Goal: Transaction & Acquisition: Purchase product/service

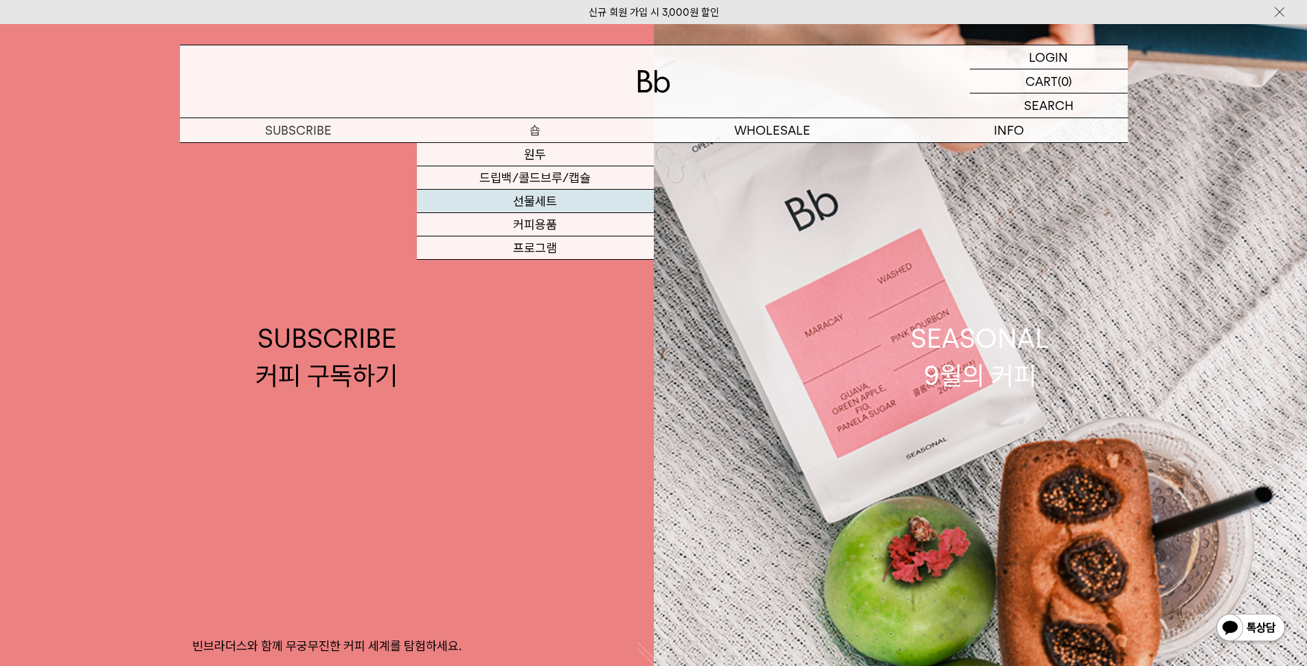
click at [543, 198] on link "선물세트" at bounding box center [535, 201] width 237 height 23
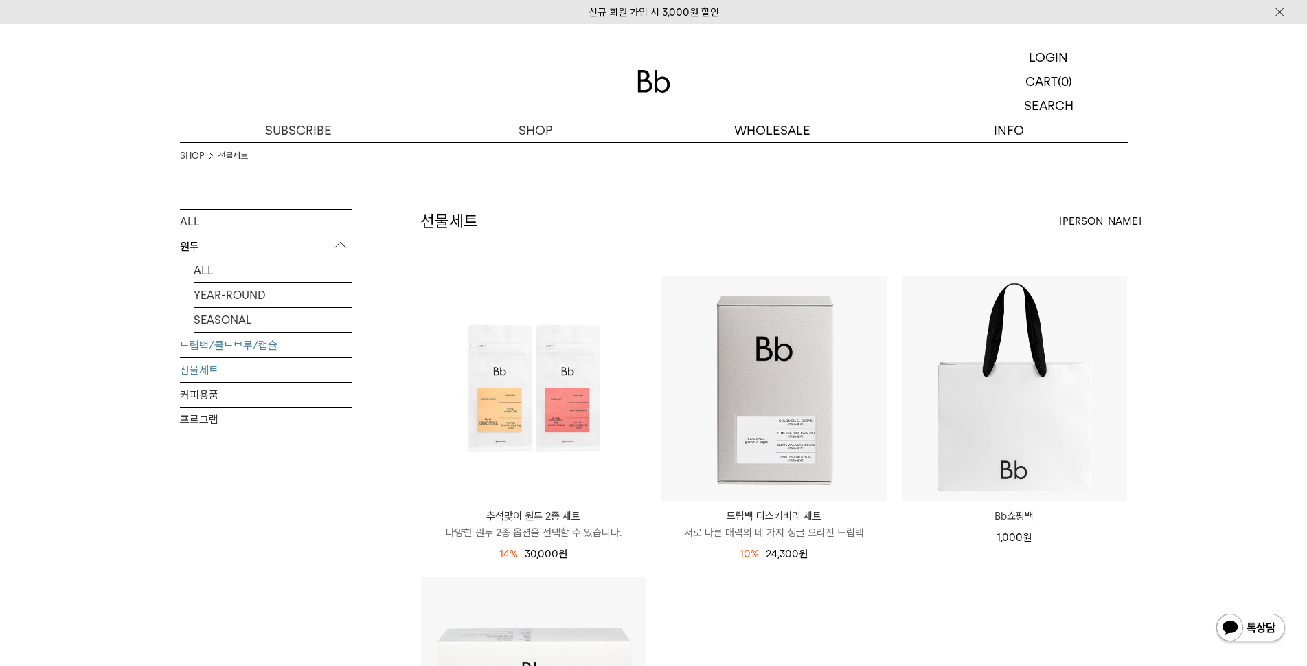
click at [259, 347] on link "드립백/콜드브루/캡슐" at bounding box center [266, 345] width 172 height 24
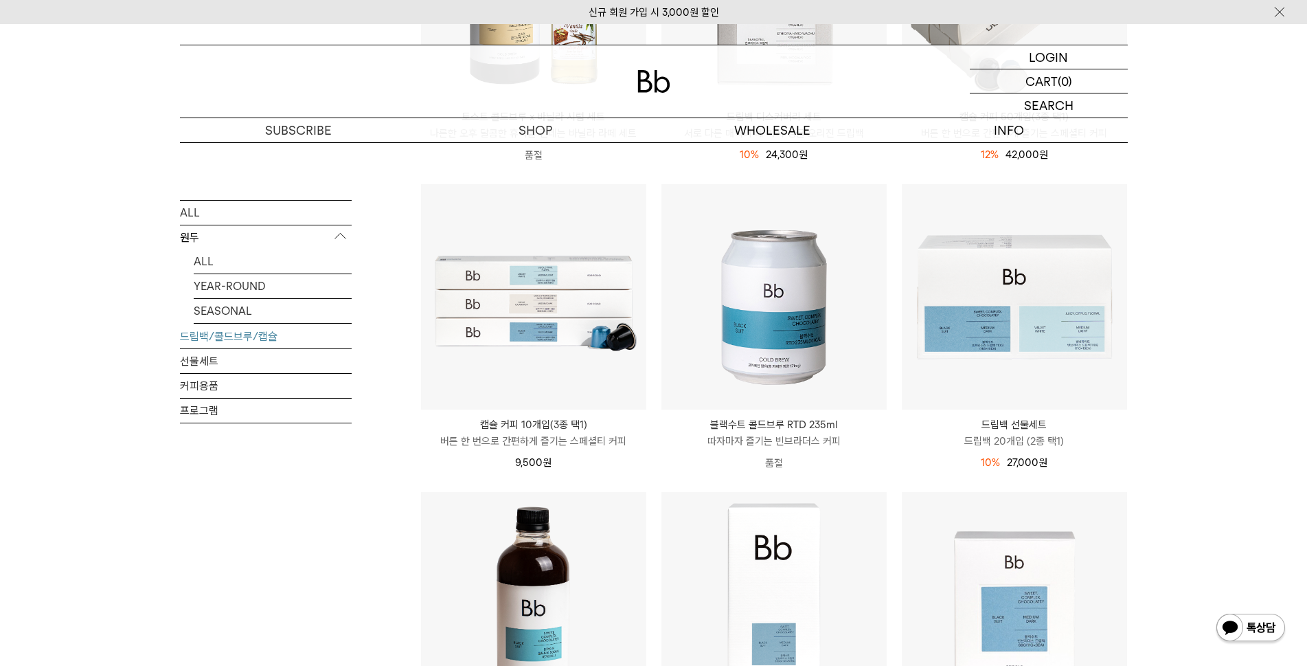
scroll to position [299, 0]
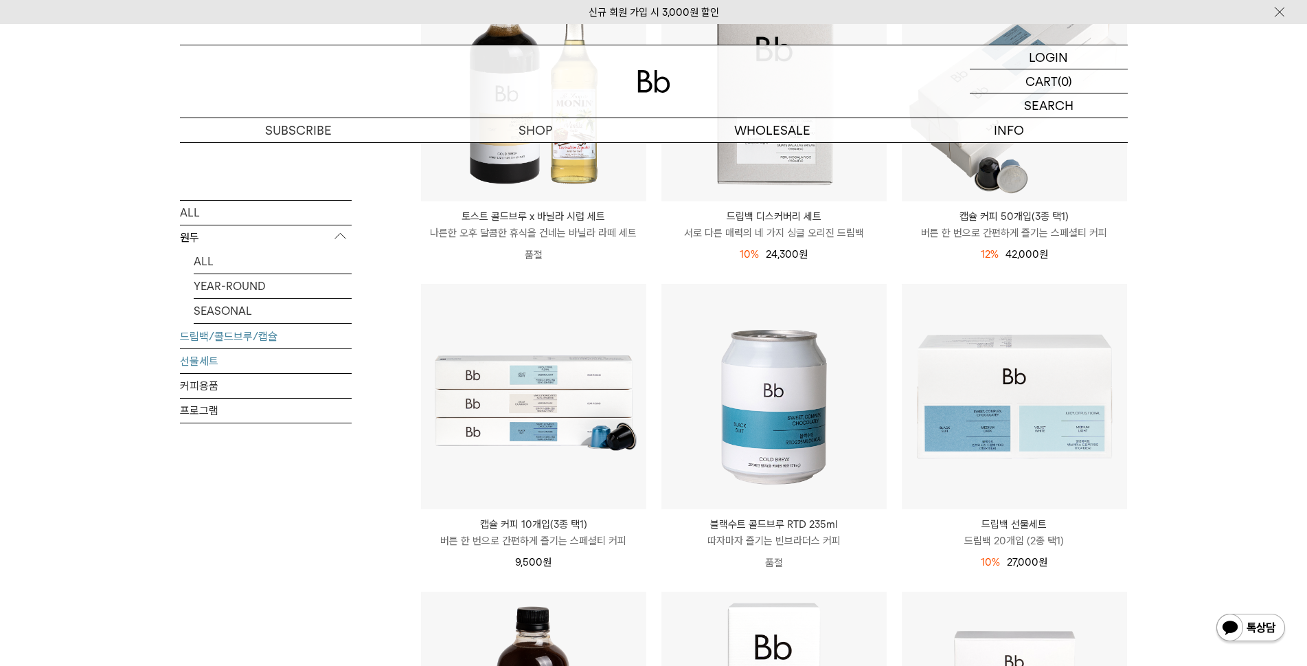
click at [209, 356] on link "선물세트" at bounding box center [266, 360] width 172 height 24
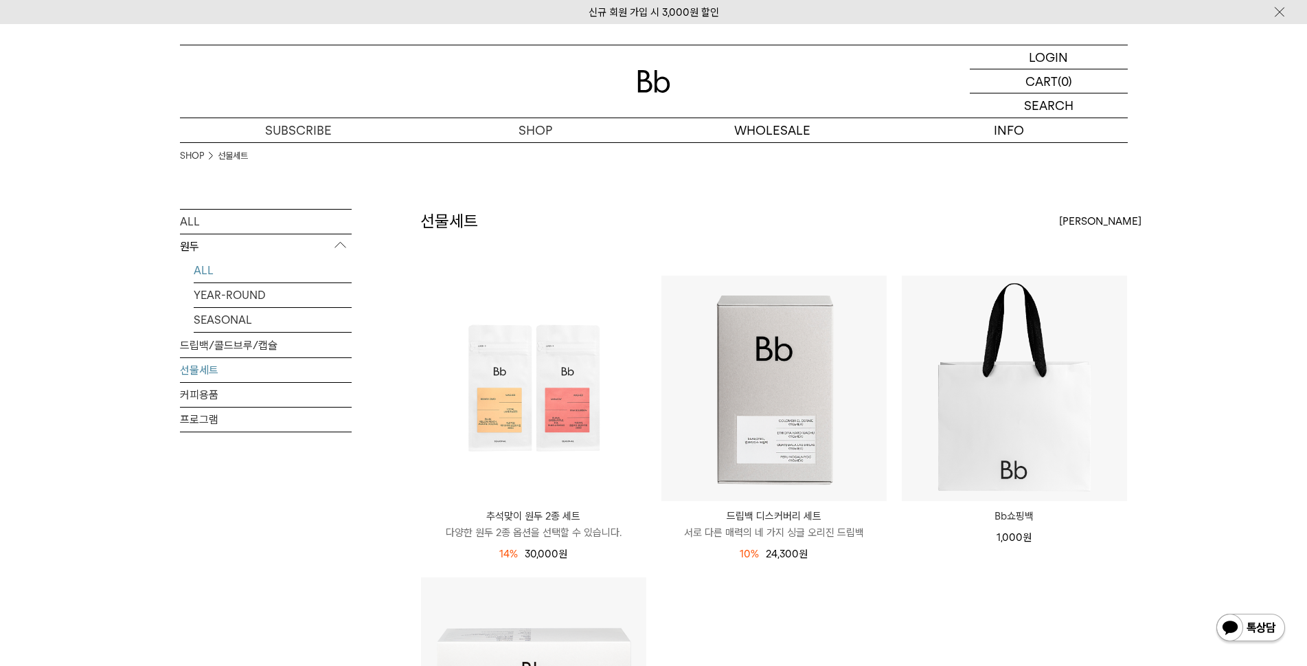
click at [205, 271] on link "ALL" at bounding box center [273, 270] width 158 height 24
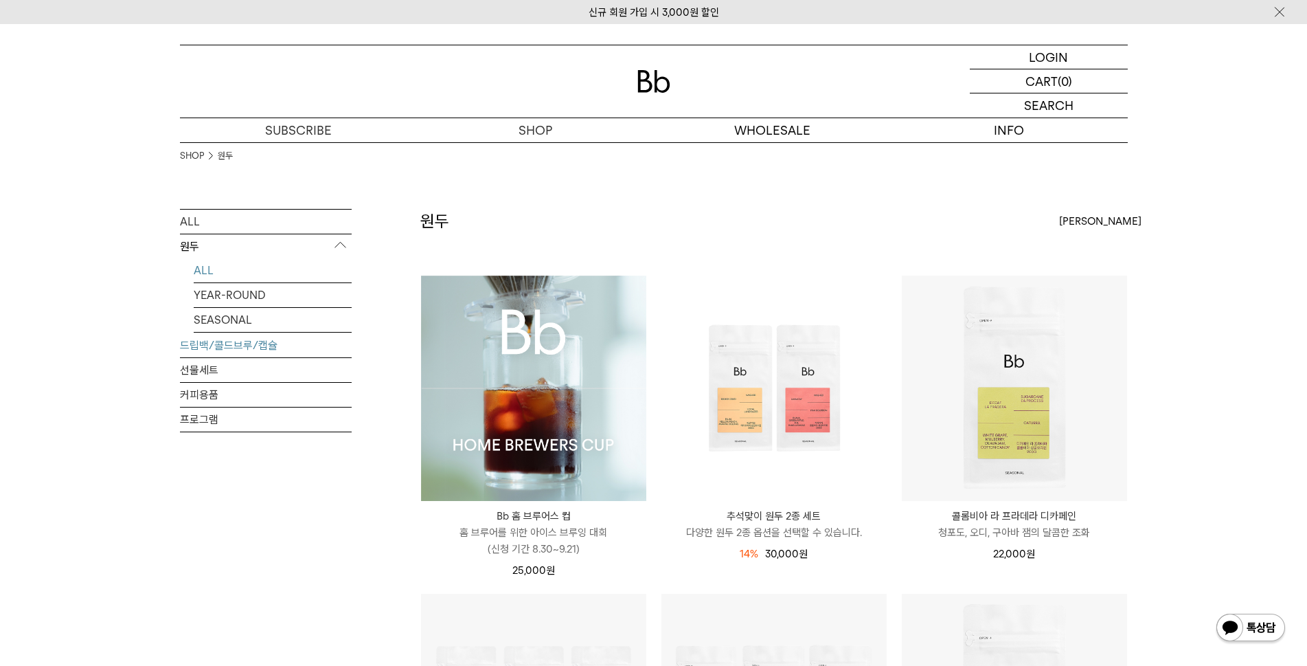
click at [206, 339] on link "드립백/콜드브루/캡슐" at bounding box center [266, 345] width 172 height 24
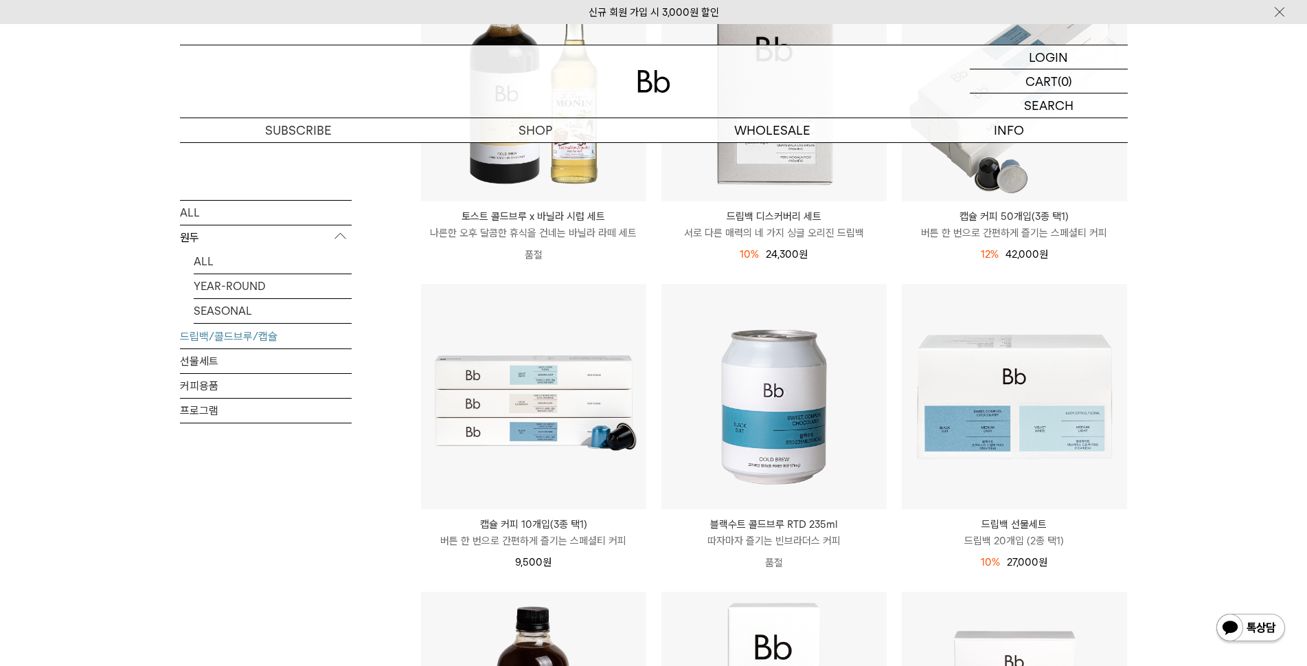
scroll to position [399, 0]
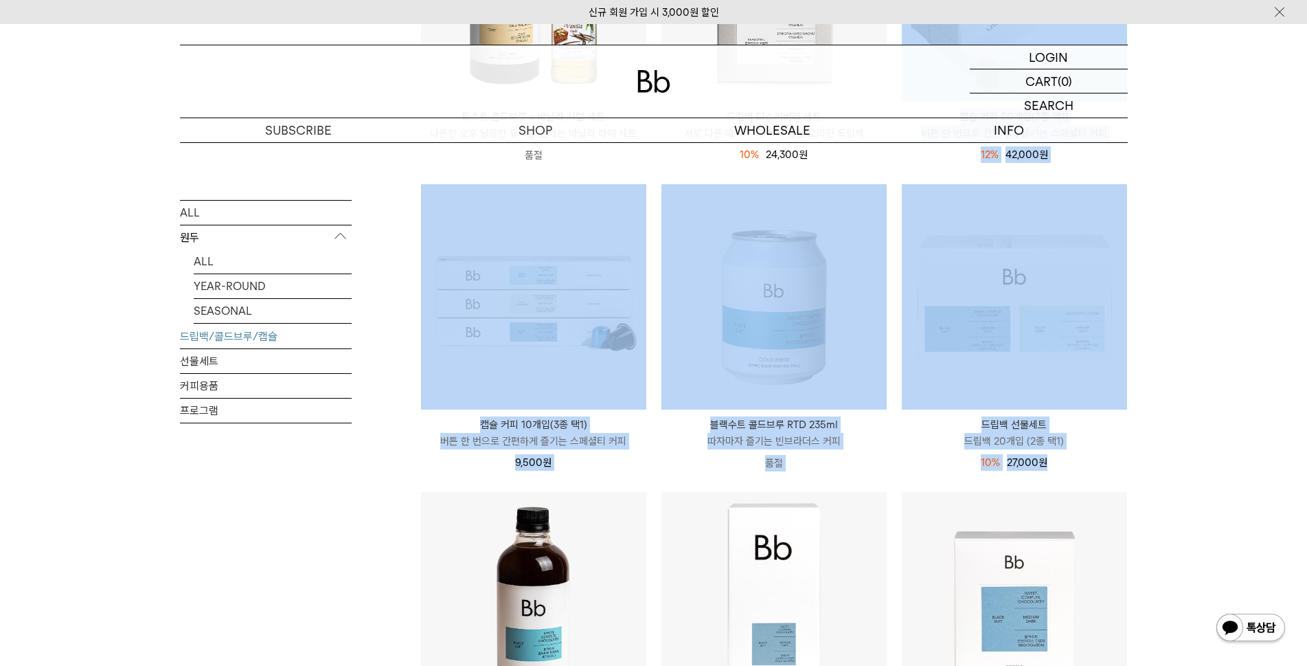
drag, startPoint x: 891, startPoint y: 177, endPoint x: 606, endPoint y: -41, distance: 358.1
click at [606, 0] on html "신규 회원 가입 시 3,000원 할인 LOGIN 로그인 LOGIN 로그인 CART 장바구니 (0) SEARCH 검색 검색폼 ** 추천상품" at bounding box center [653, 396] width 1307 height 1591
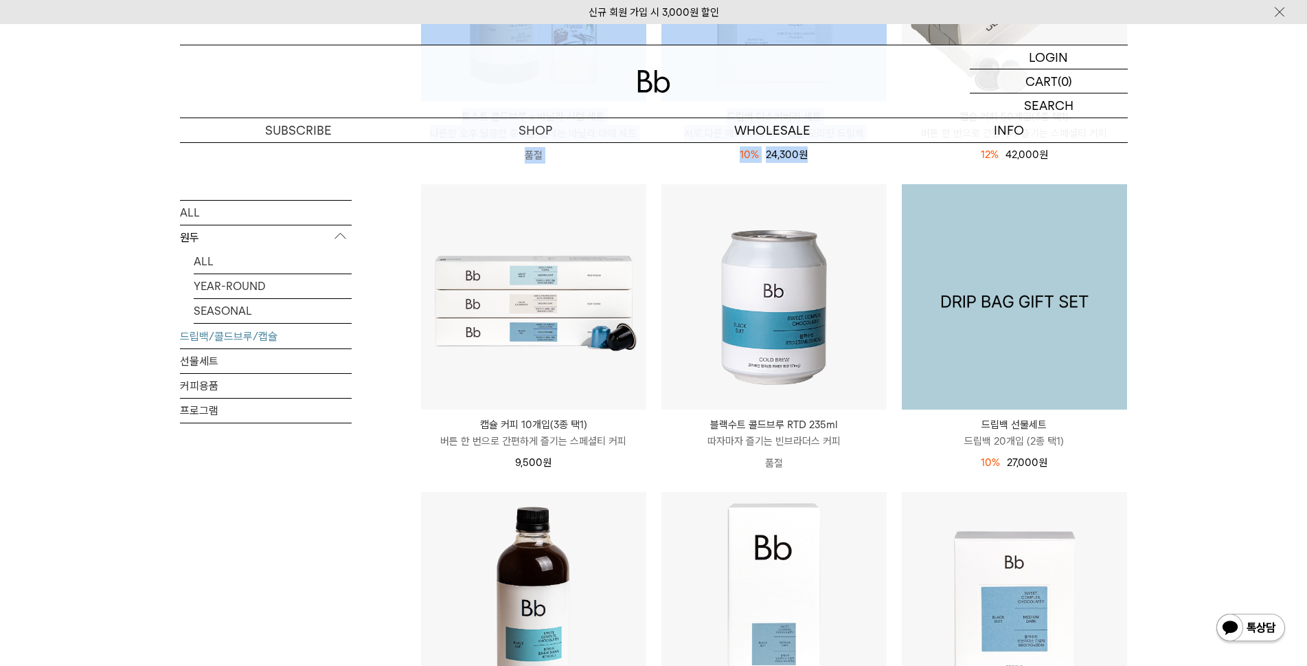
click at [988, 367] on img at bounding box center [1014, 296] width 225 height 225
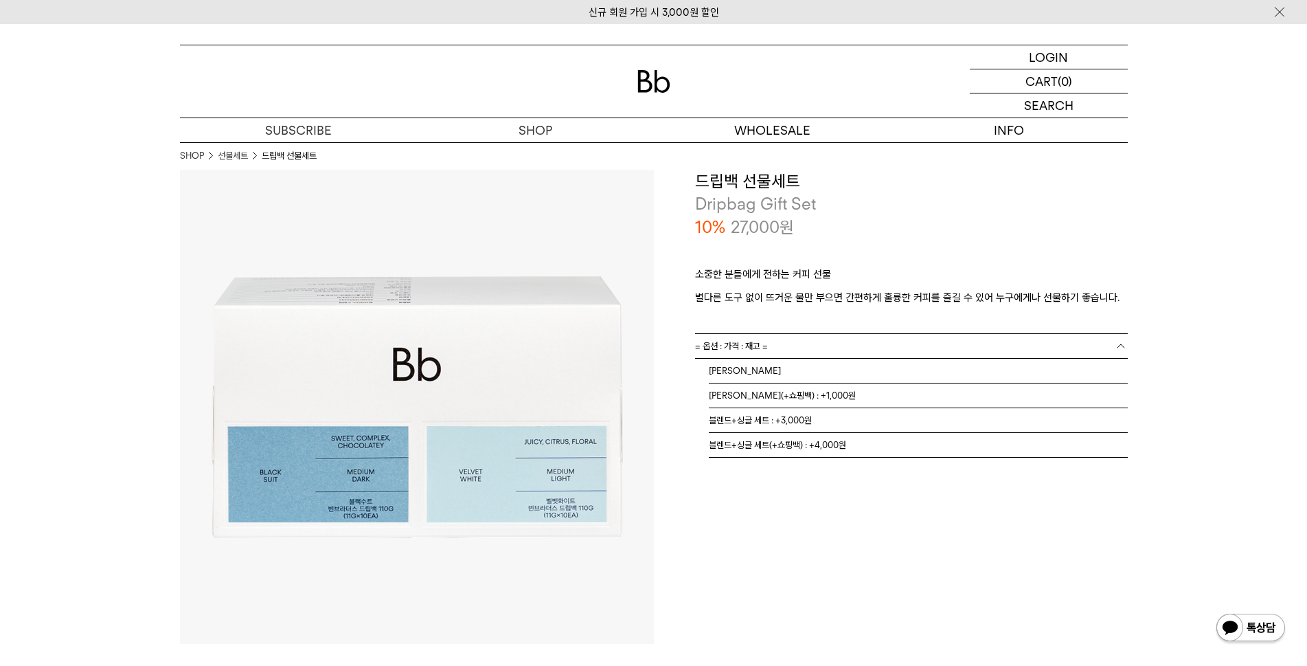
click at [828, 345] on link "= 옵션 : 가격 : 재고 =" at bounding box center [911, 346] width 433 height 24
